Goal: Use online tool/utility: Use online tool/utility

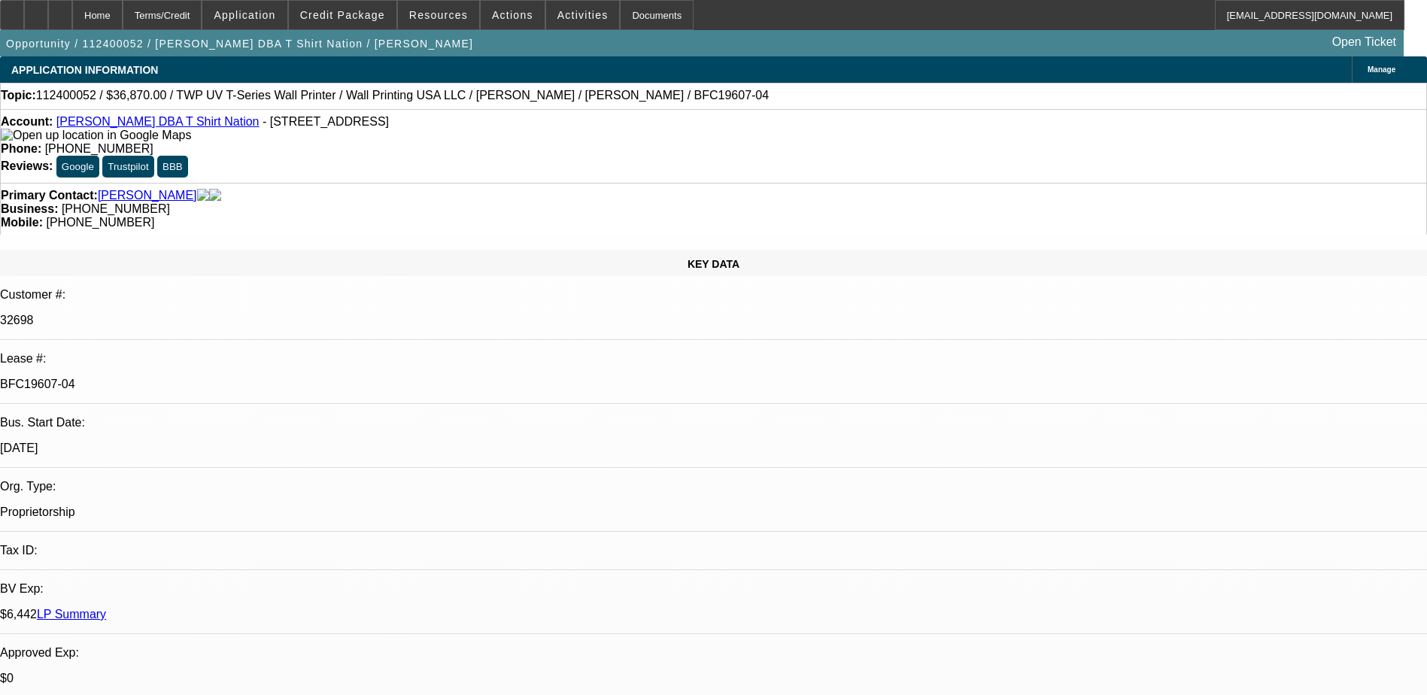
select select "0"
select select "3"
select select "0.1"
select select "4"
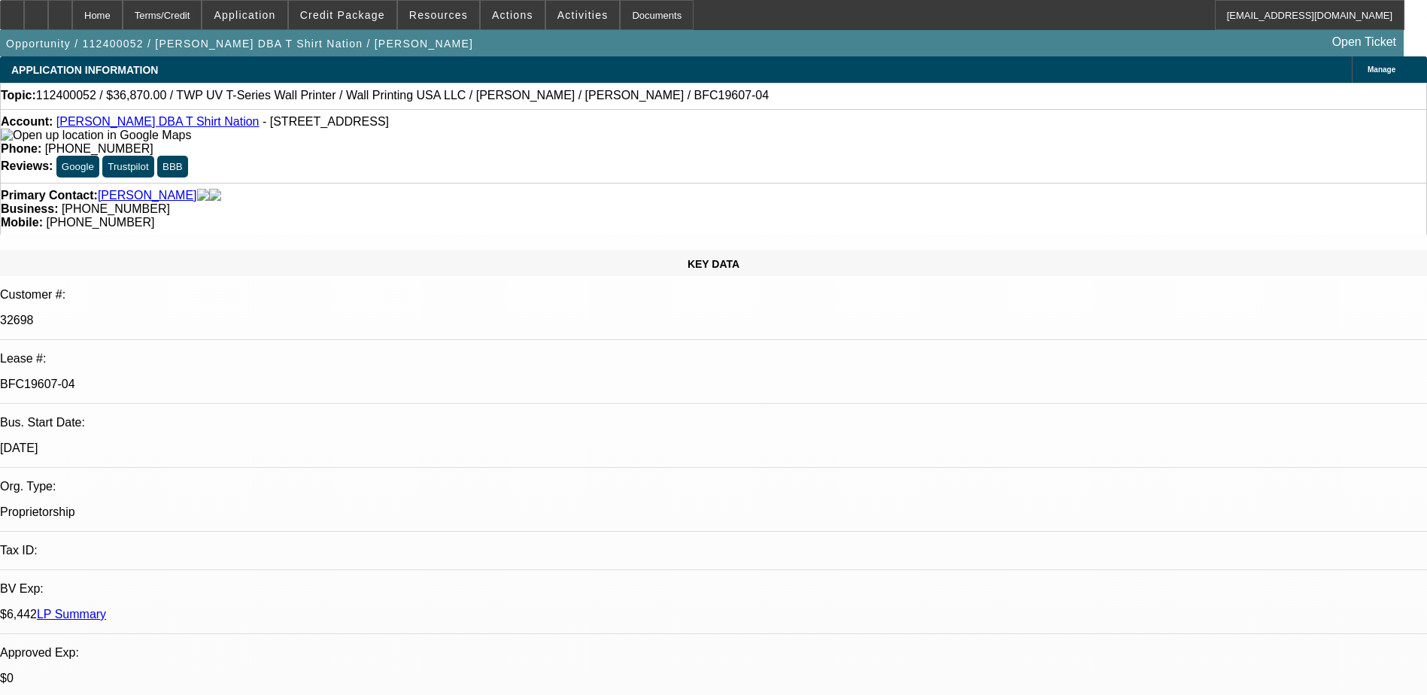
select select "0"
select select "3"
select select "0.1"
select select "4"
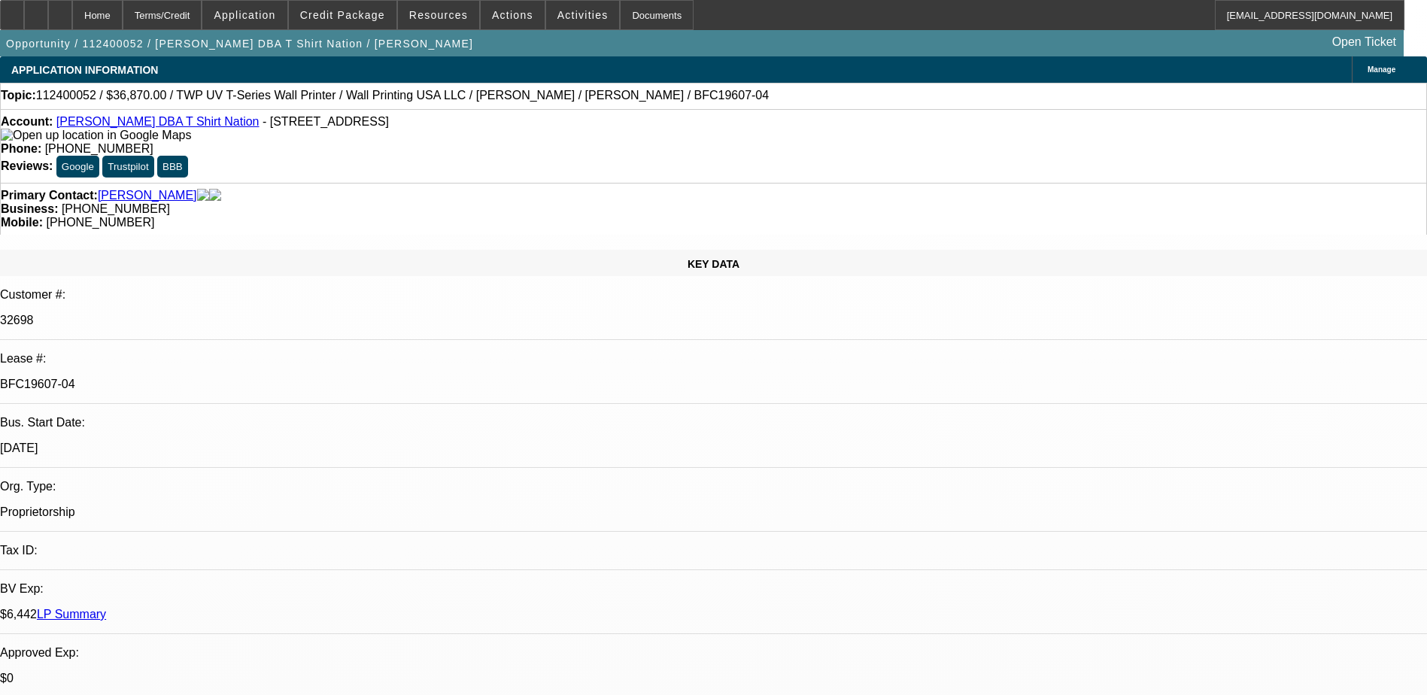
select select "0"
select select "3"
select select "0.1"
select select "4"
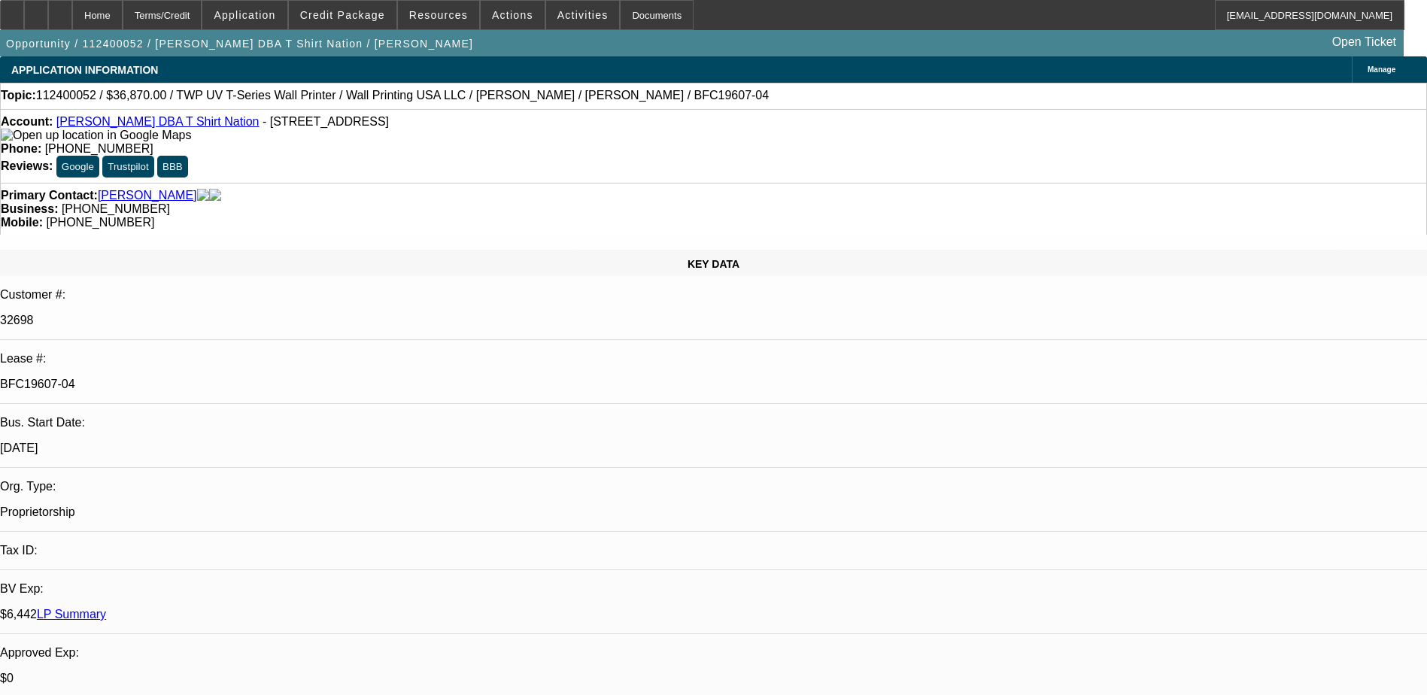
select select "0"
select select "3"
select select "0.1"
select select "4"
